Goal: Use online tool/utility: Utilize a website feature to perform a specific function

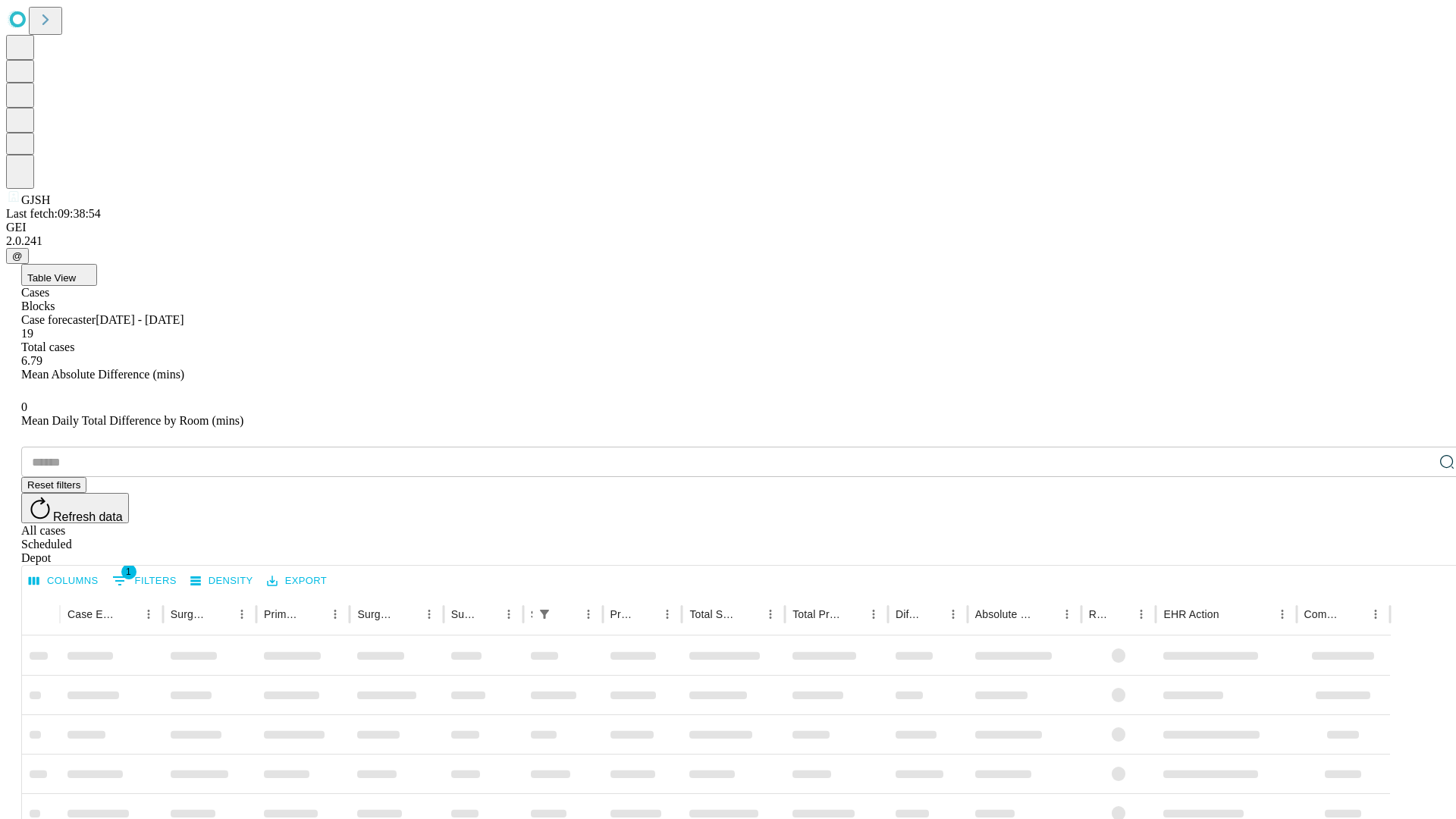
click at [76, 272] on span "Table View" at bounding box center [52, 278] width 49 height 11
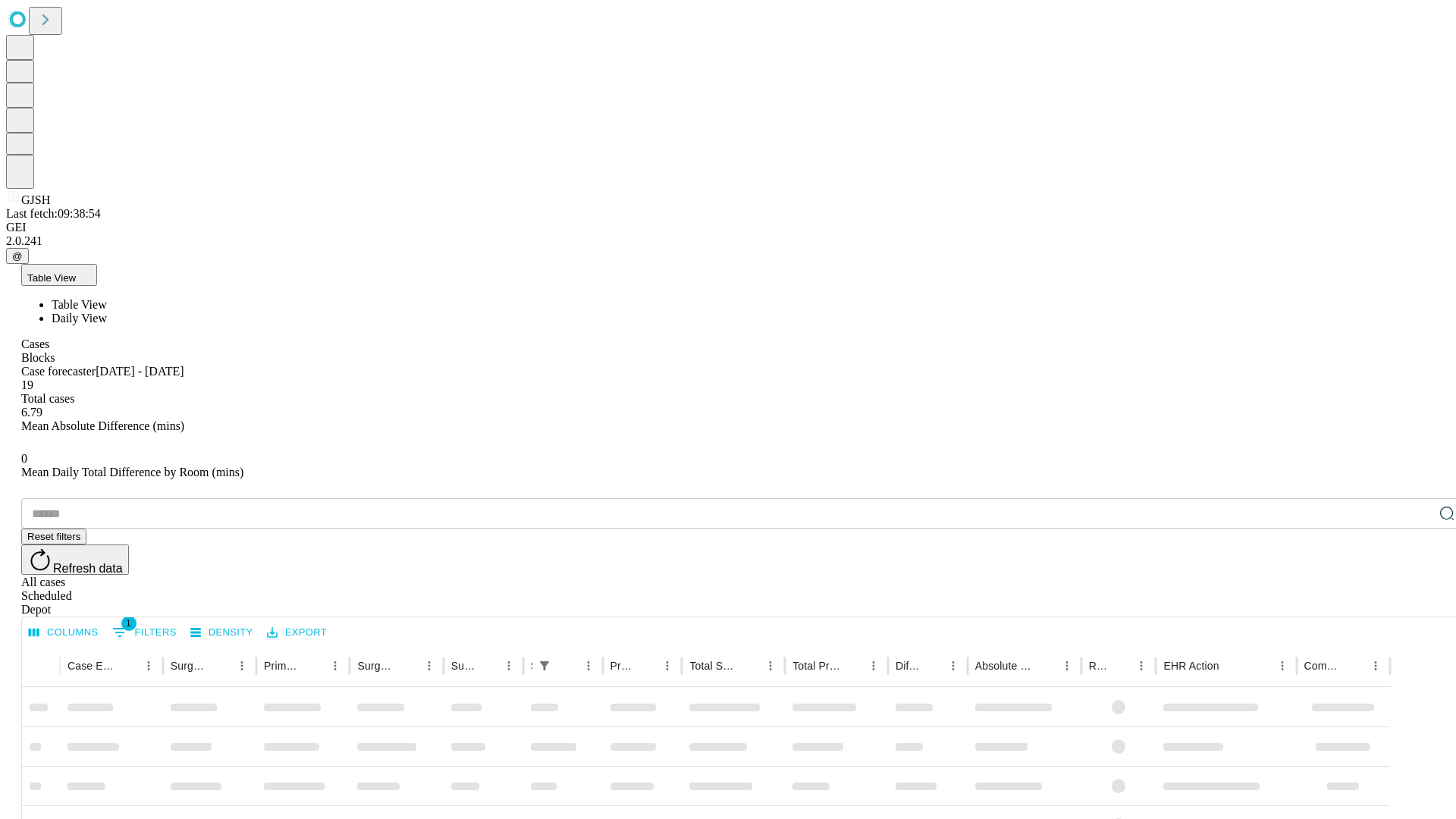
click at [107, 312] on span "Daily View" at bounding box center [79, 318] width 56 height 13
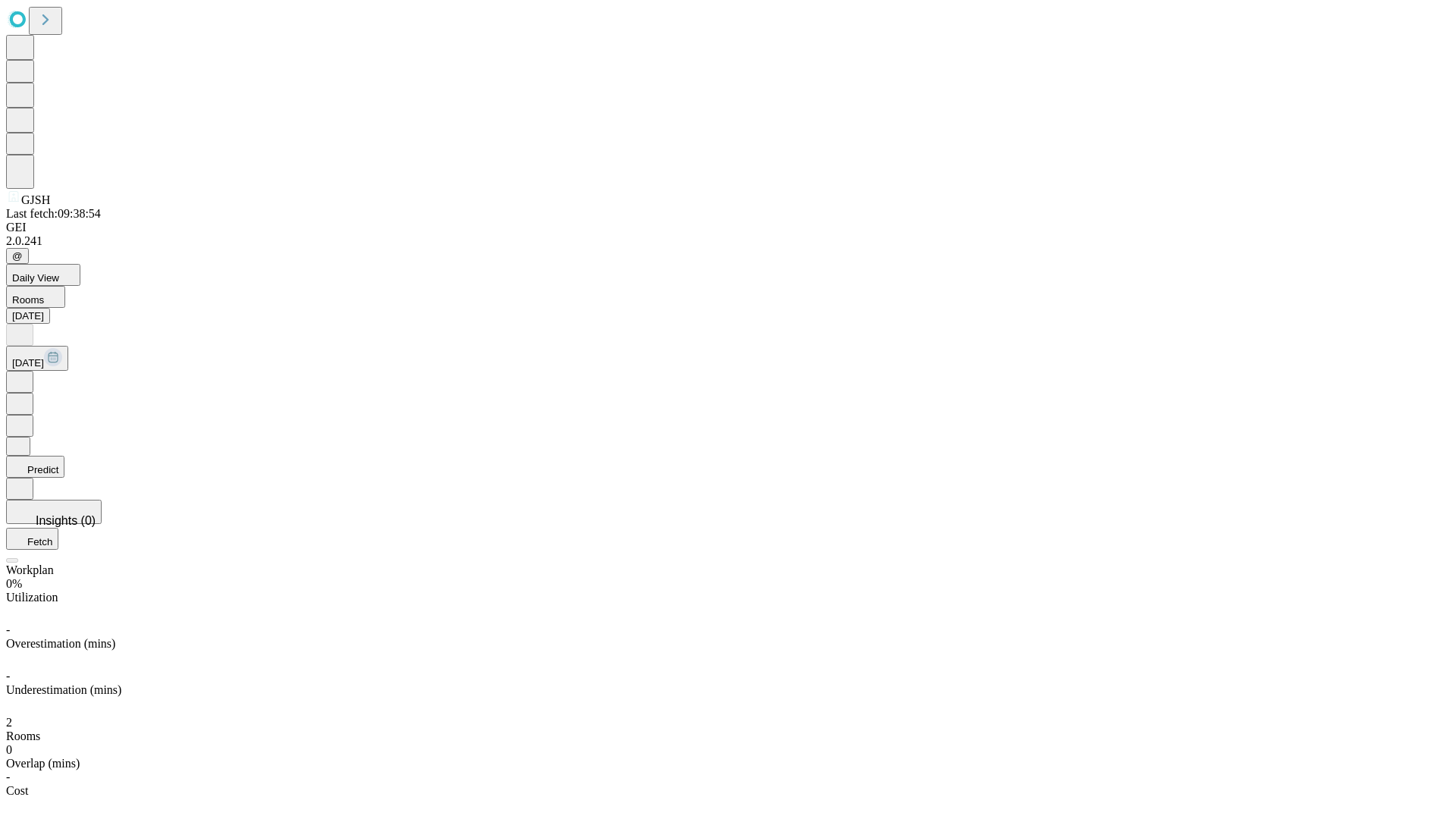
click at [65, 456] on button "Predict" at bounding box center [35, 467] width 59 height 22
